Goal: Task Accomplishment & Management: Use online tool/utility

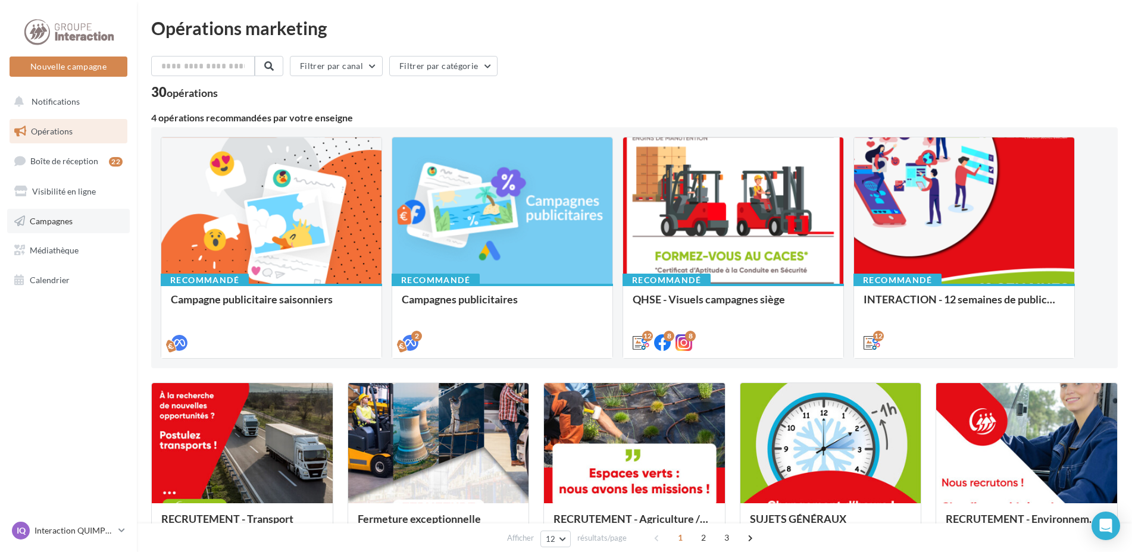
click at [81, 214] on link "Campagnes" at bounding box center [68, 221] width 123 height 25
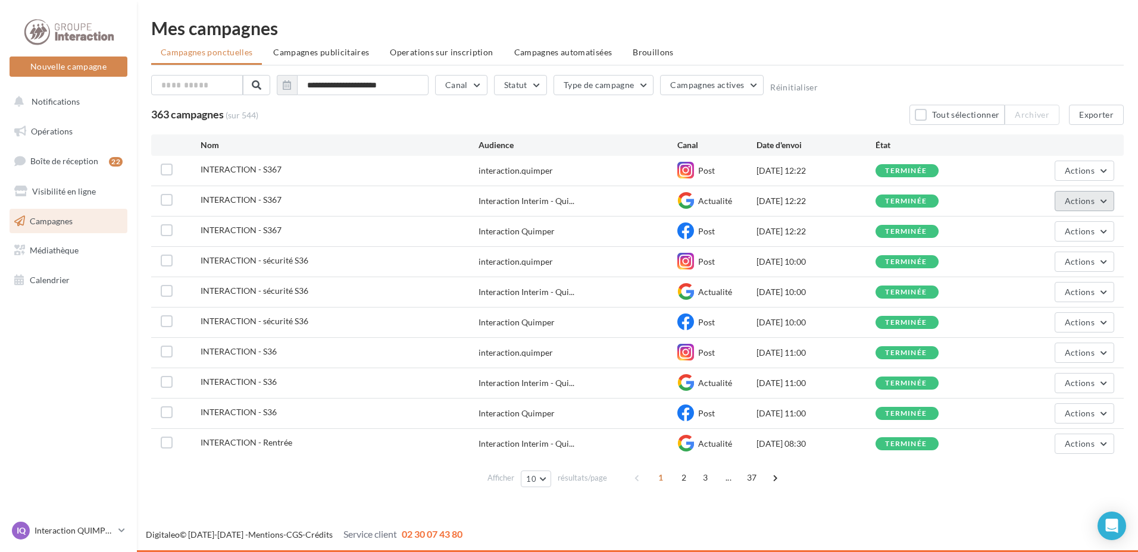
click at [1109, 204] on button "Actions" at bounding box center [1085, 201] width 60 height 20
click at [1042, 289] on button "Dupliquer" at bounding box center [1054, 291] width 119 height 31
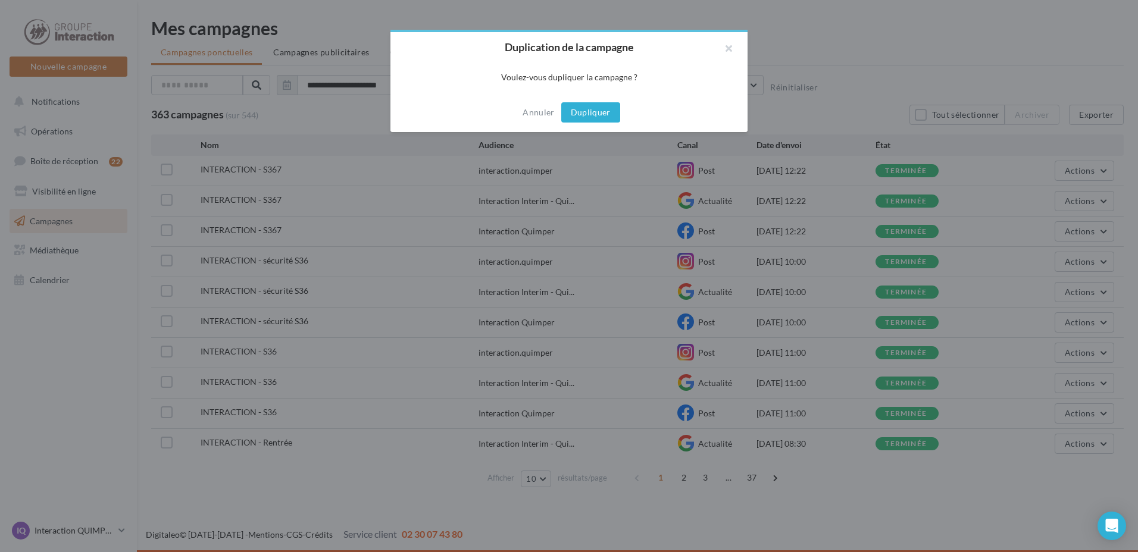
click at [587, 114] on button "Dupliquer" at bounding box center [590, 112] width 59 height 20
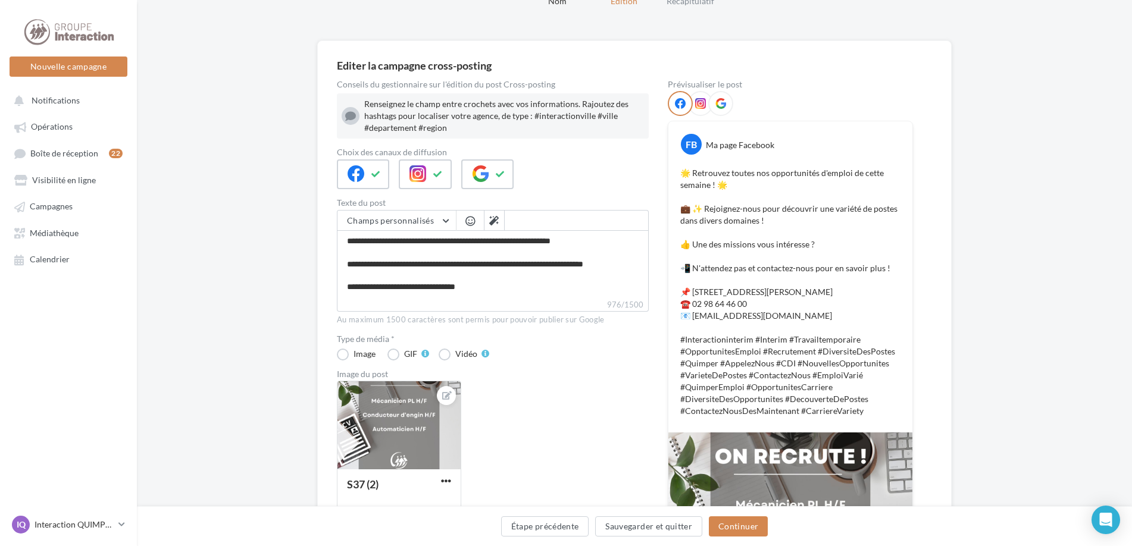
scroll to position [119, 0]
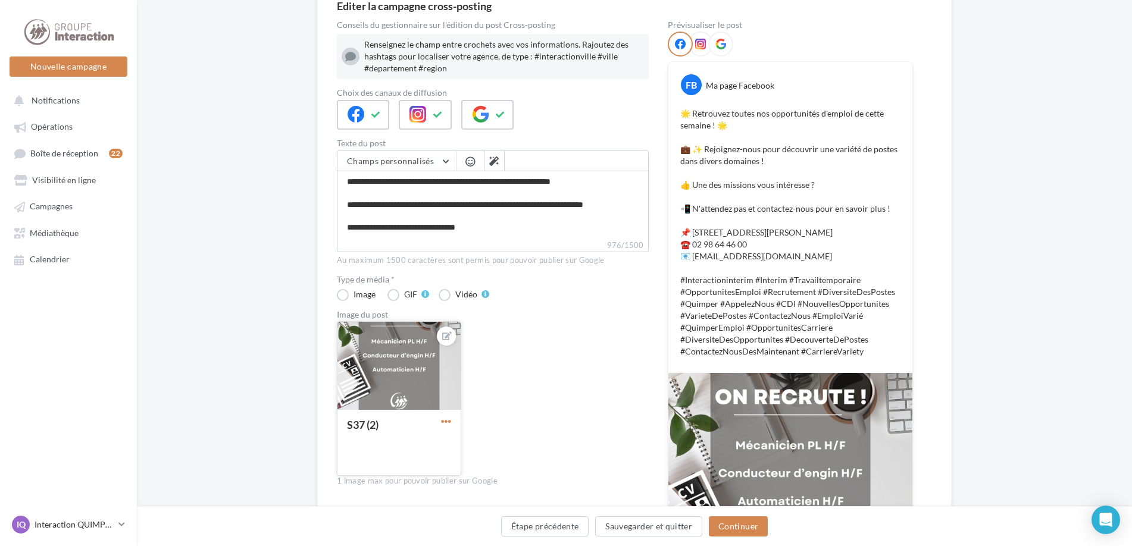
click at [442, 424] on span "button" at bounding box center [446, 422] width 10 height 10
click at [479, 445] on button "Remplacer l'image" at bounding box center [502, 445] width 126 height 31
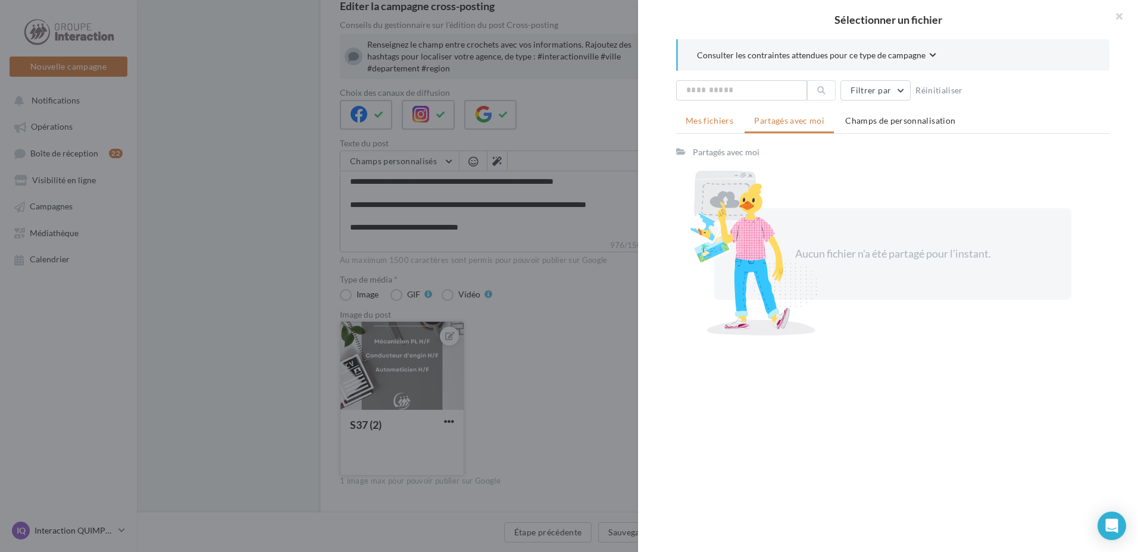
click at [708, 124] on span "Mes fichiers" at bounding box center [710, 120] width 48 height 10
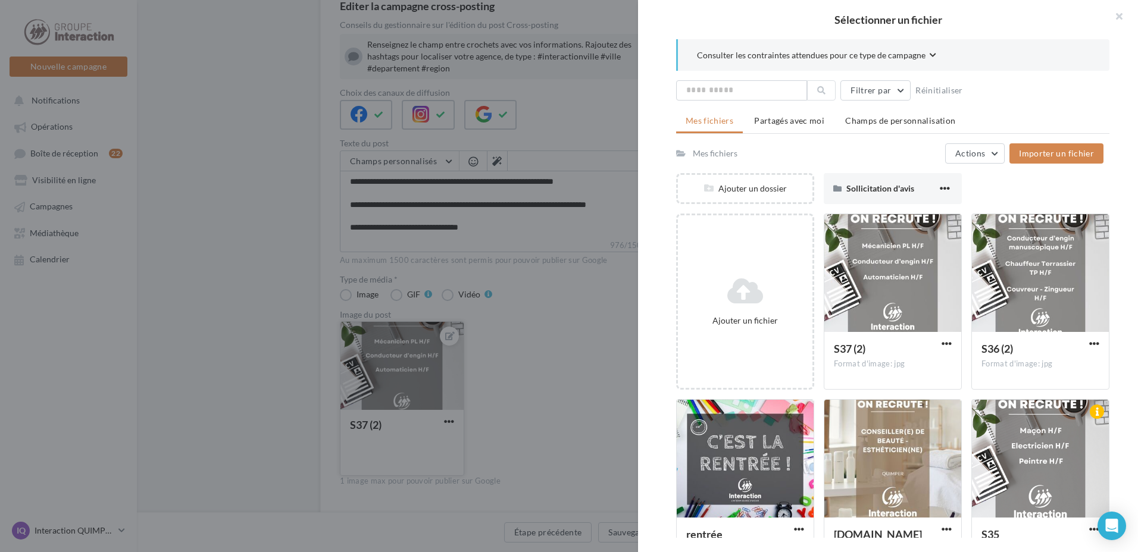
click at [482, 316] on div at bounding box center [569, 276] width 1138 height 552
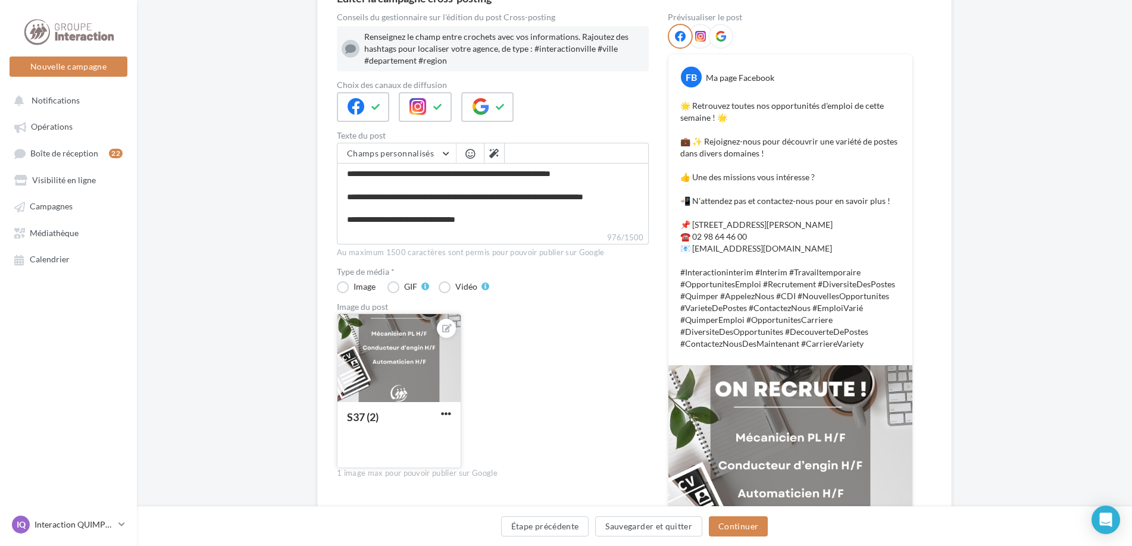
scroll to position [148, 0]
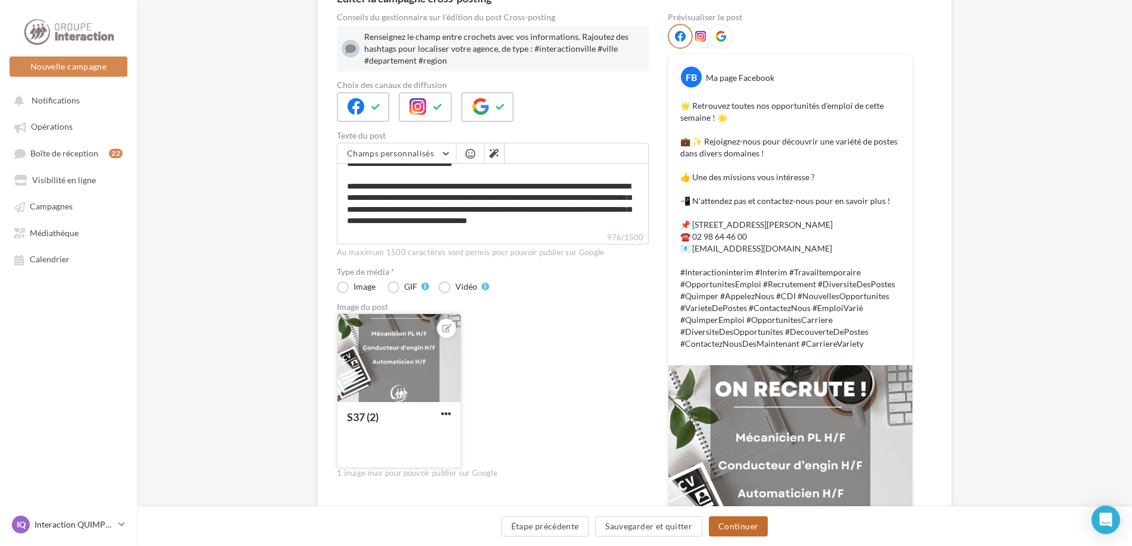
click at [720, 530] on button "Continuer" at bounding box center [738, 527] width 59 height 20
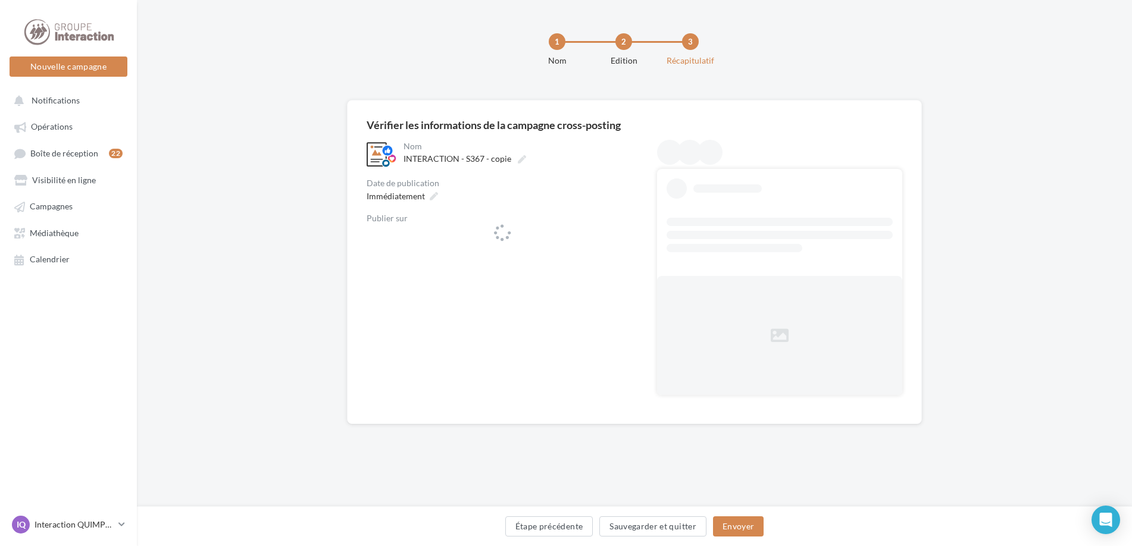
scroll to position [0, 0]
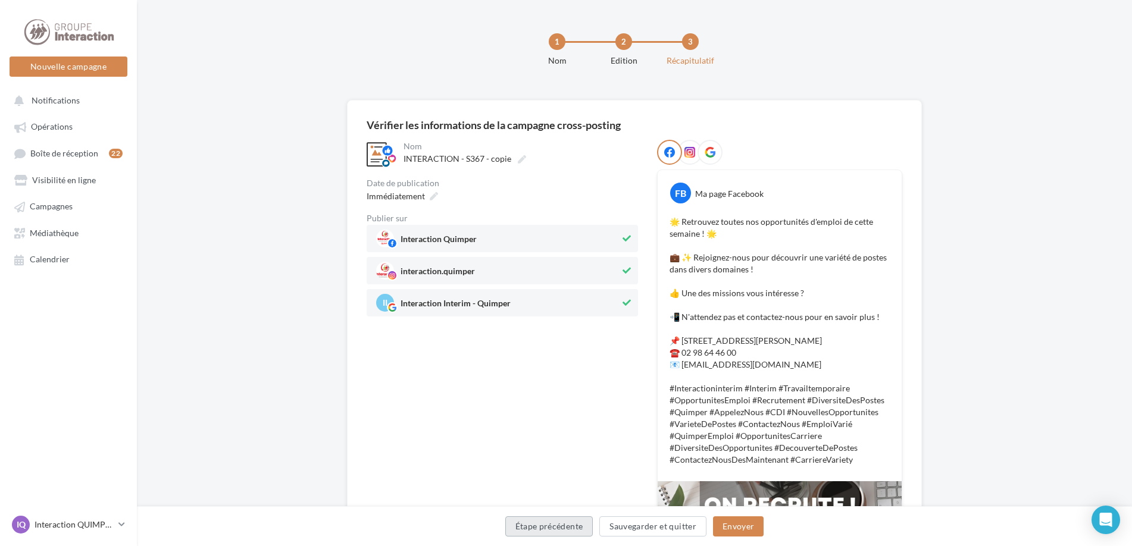
click at [574, 519] on button "Étape précédente" at bounding box center [549, 527] width 88 height 20
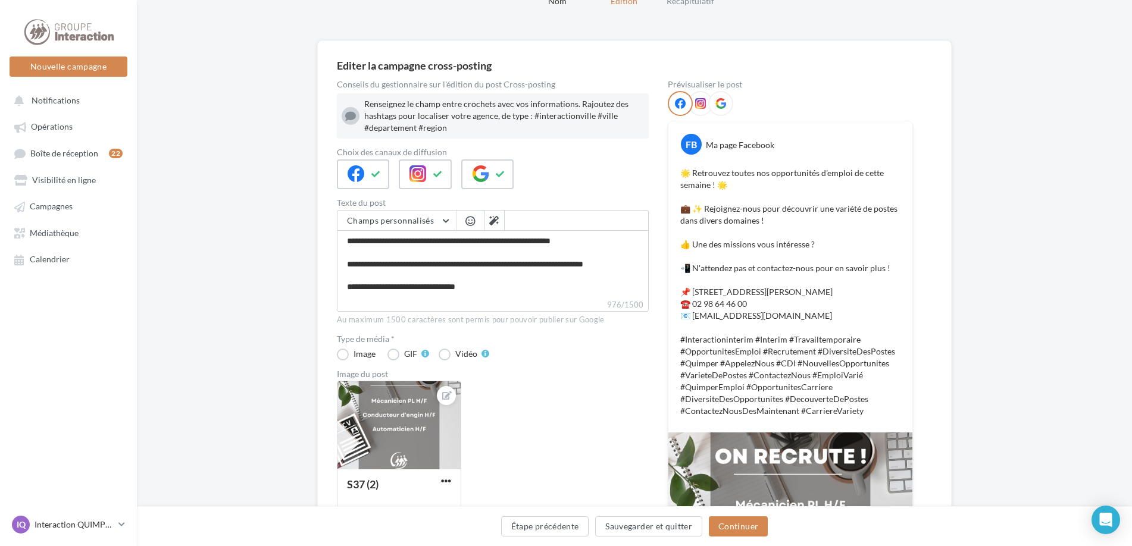
scroll to position [119, 0]
